Goal: Find specific page/section: Find specific page/section

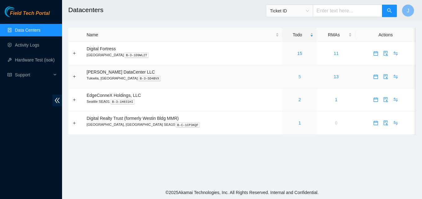
click at [299, 77] on link "5" at bounding box center [300, 76] width 2 height 5
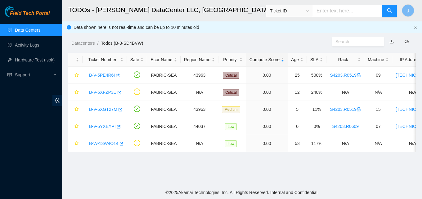
click at [33, 29] on link "Data Centers" at bounding box center [27, 30] width 25 height 5
